Goal: Information Seeking & Learning: Learn about a topic

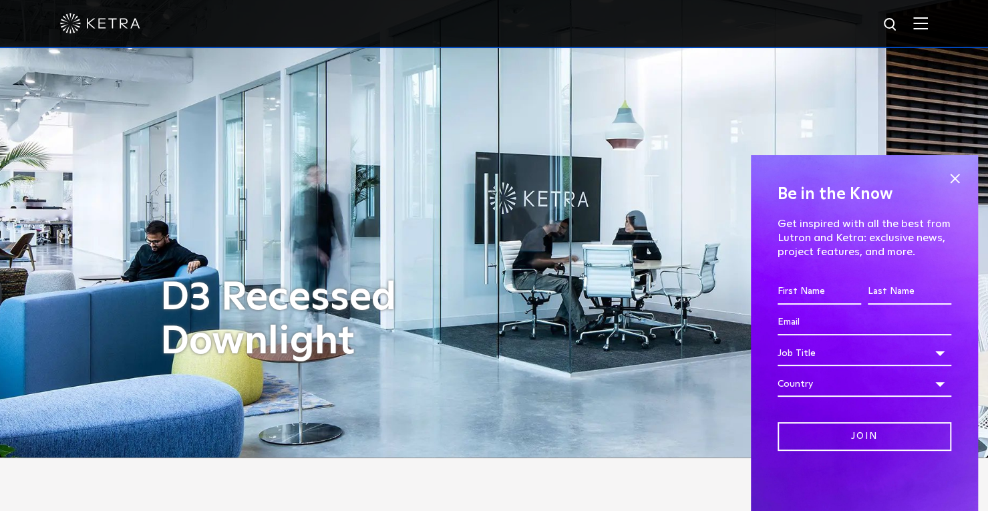
scroll to position [63, 0]
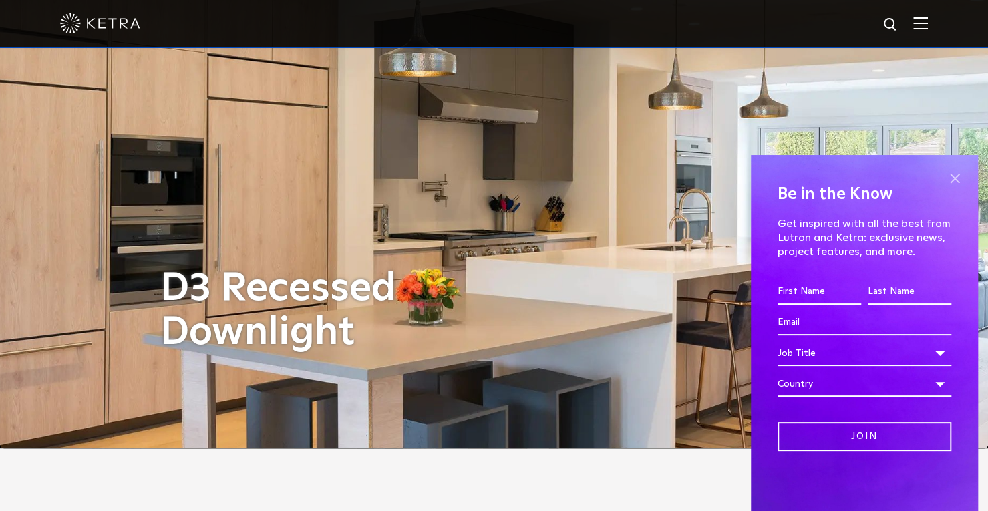
click at [957, 180] on span at bounding box center [954, 178] width 20 height 20
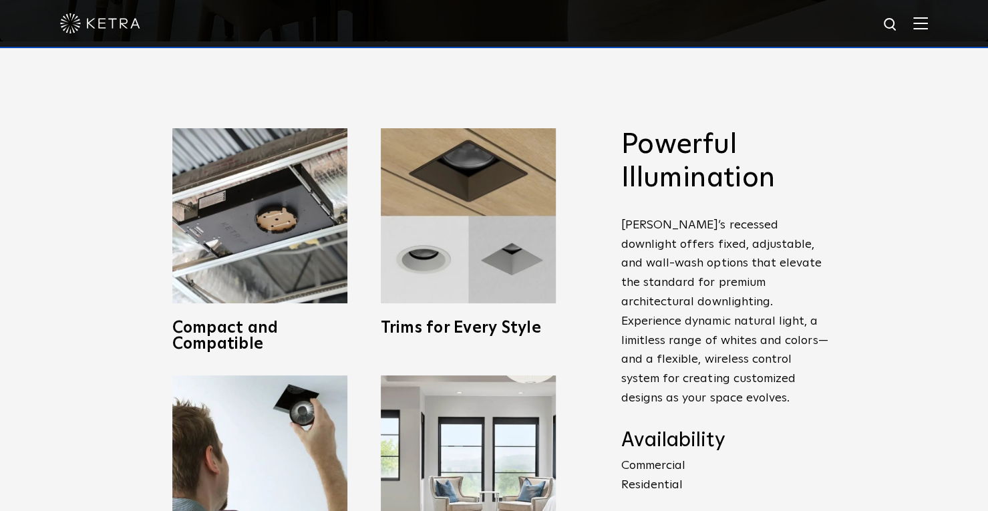
scroll to position [469, 0]
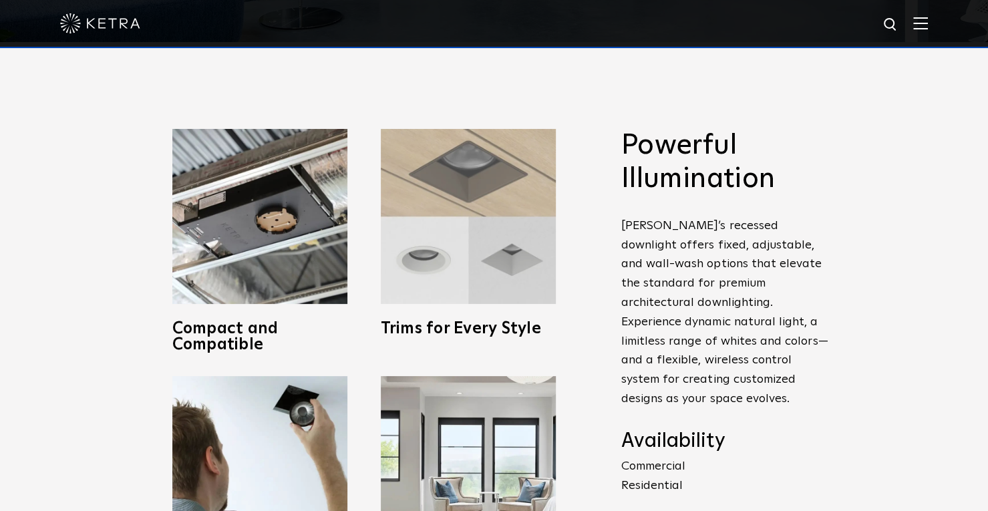
click at [435, 270] on img at bounding box center [468, 216] width 175 height 175
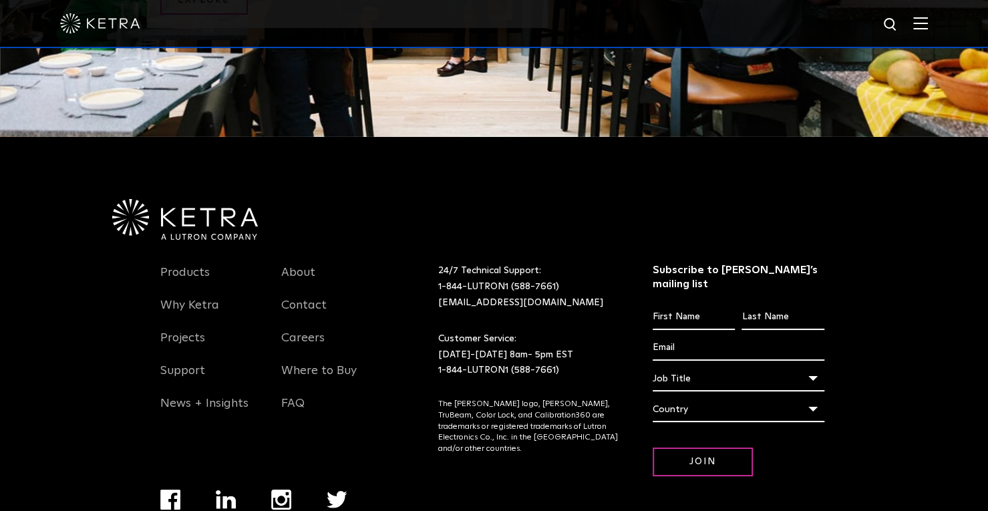
scroll to position [2858, 0]
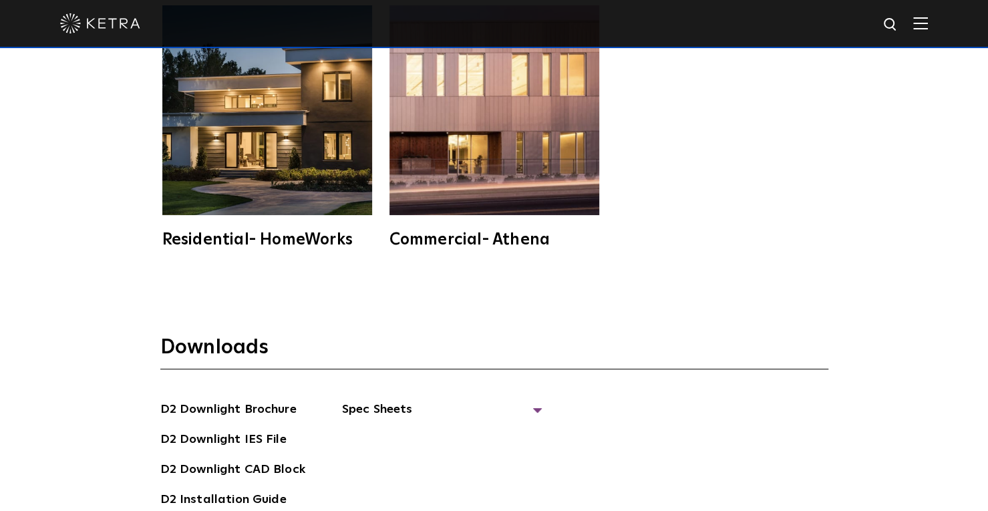
scroll to position [3359, 0]
click at [256, 137] on img at bounding box center [267, 111] width 210 height 210
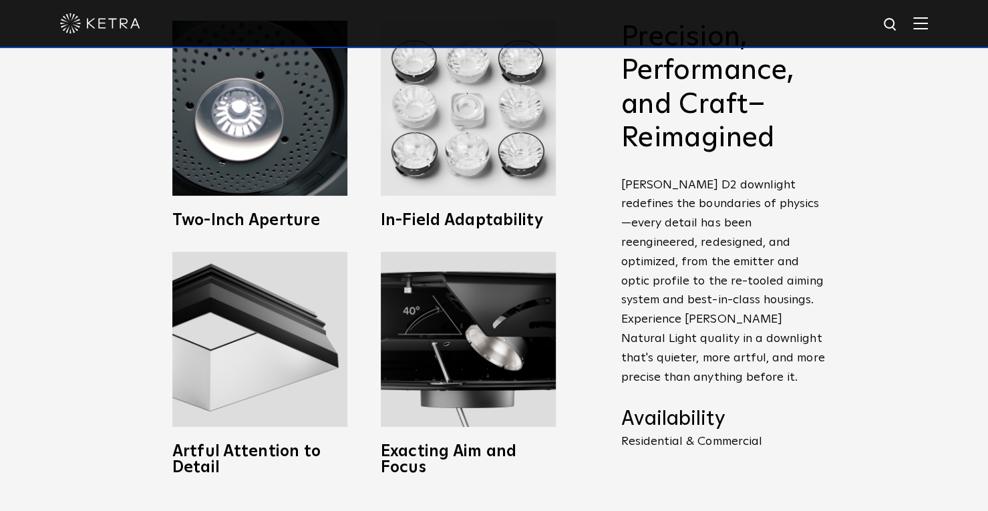
scroll to position [488, 0]
